Goal: Task Accomplishment & Management: Manage account settings

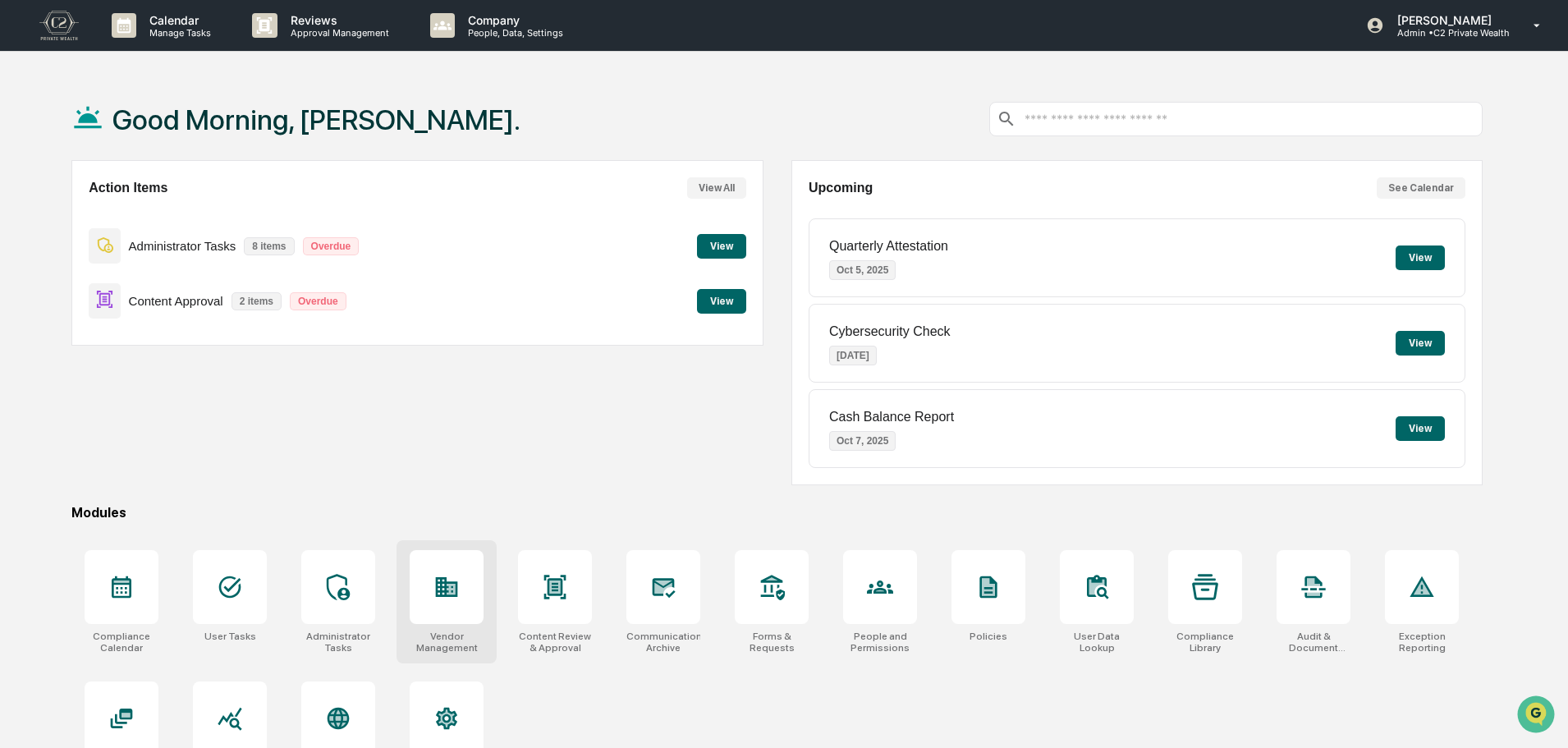
click at [460, 586] on icon at bounding box center [447, 587] width 27 height 27
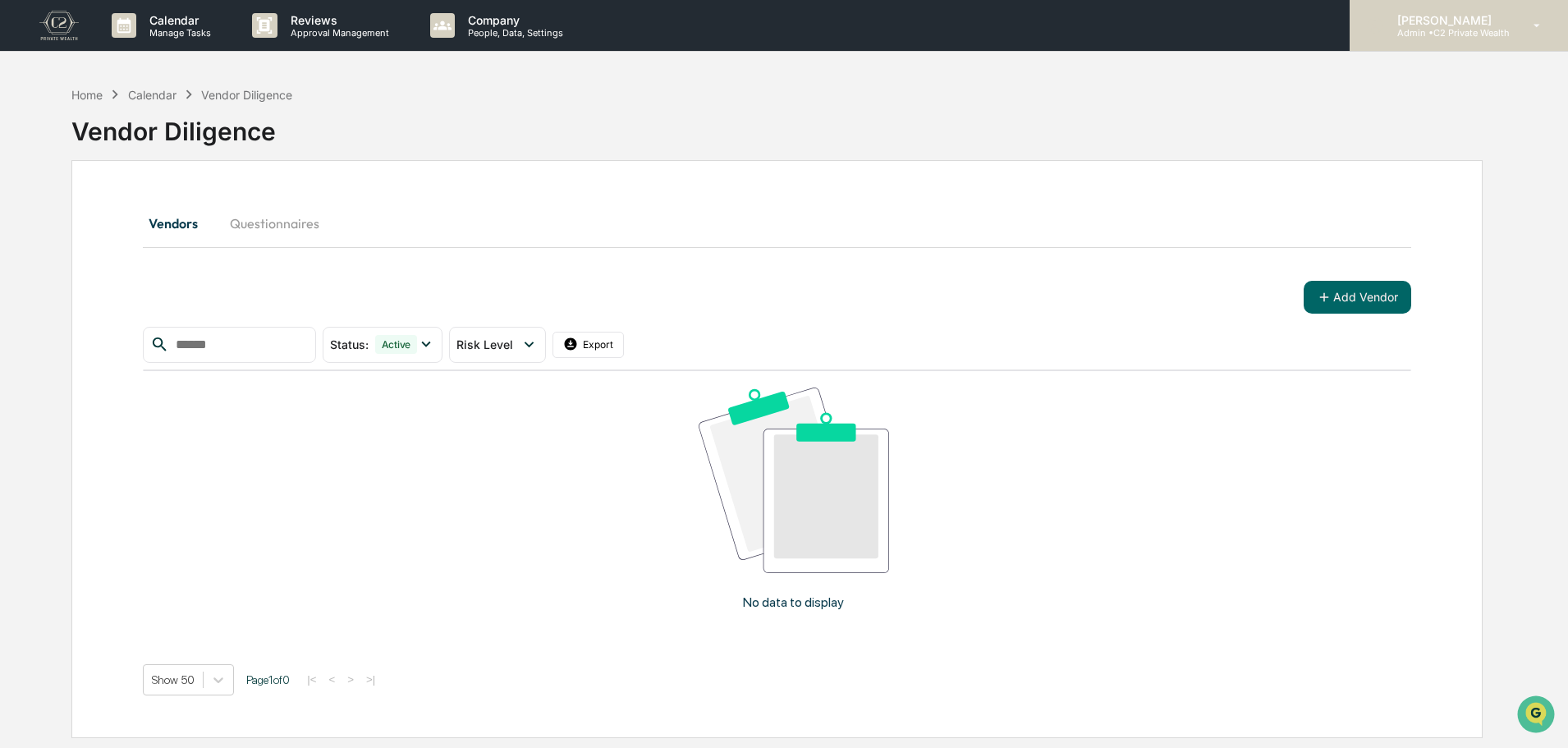
click at [1450, 28] on p "Admin • C2 Private Wealth" at bounding box center [1447, 33] width 126 height 12
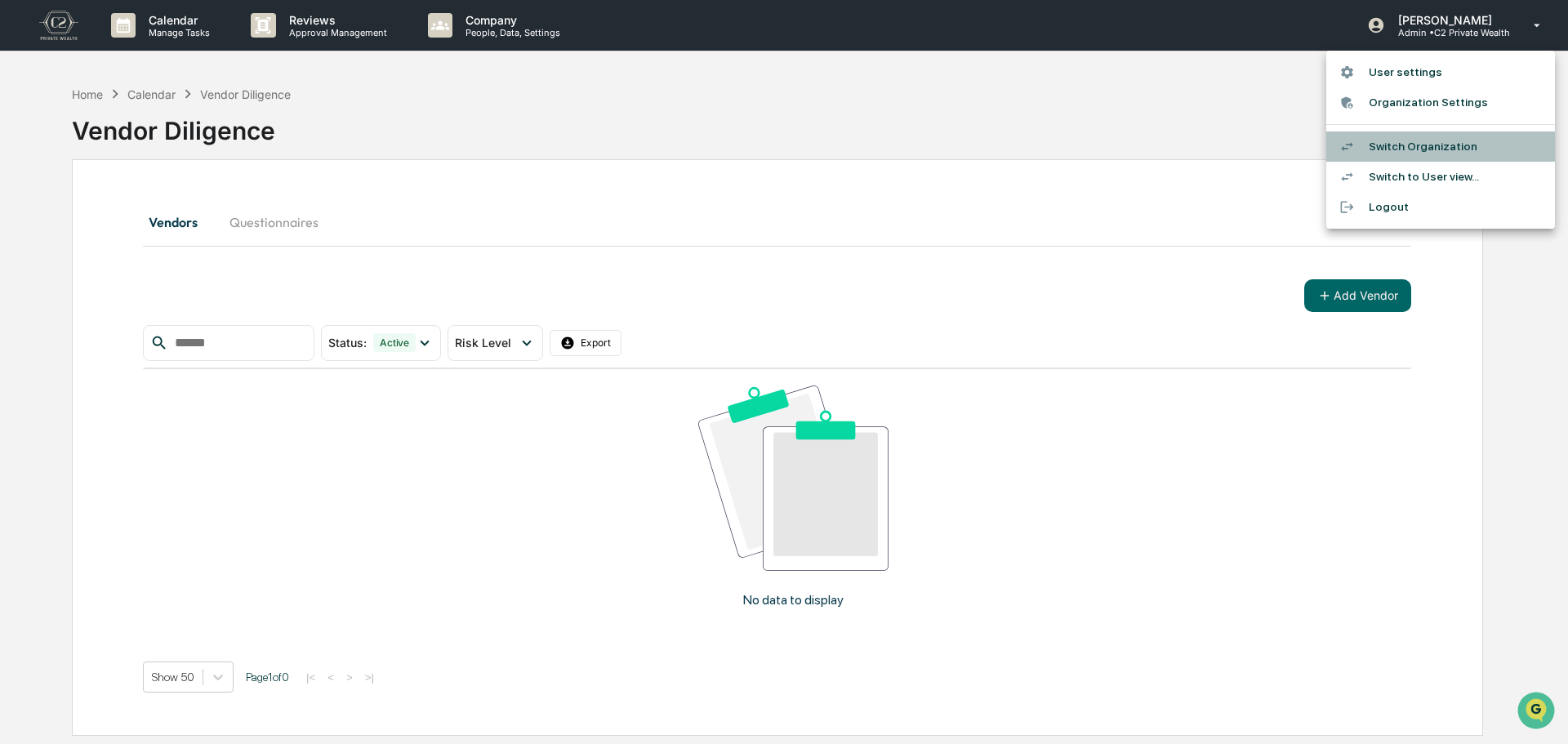
click at [1432, 147] on li "Switch Organization" at bounding box center [1441, 146] width 228 height 31
